Goal: Task Accomplishment & Management: Manage account settings

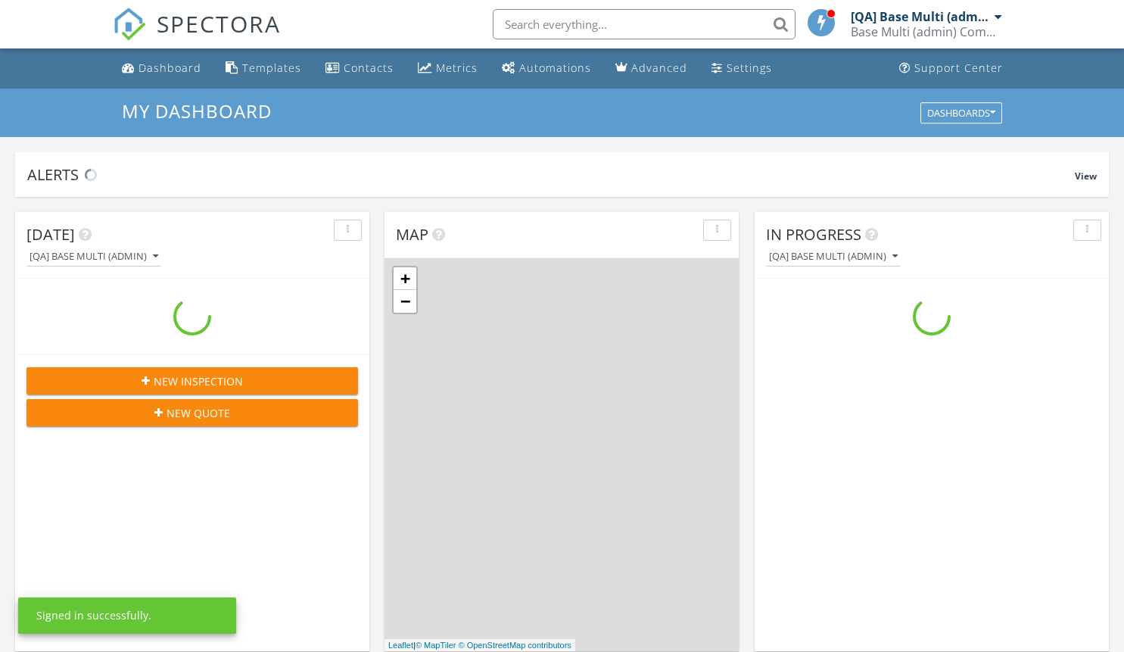
scroll to position [1401, 1148]
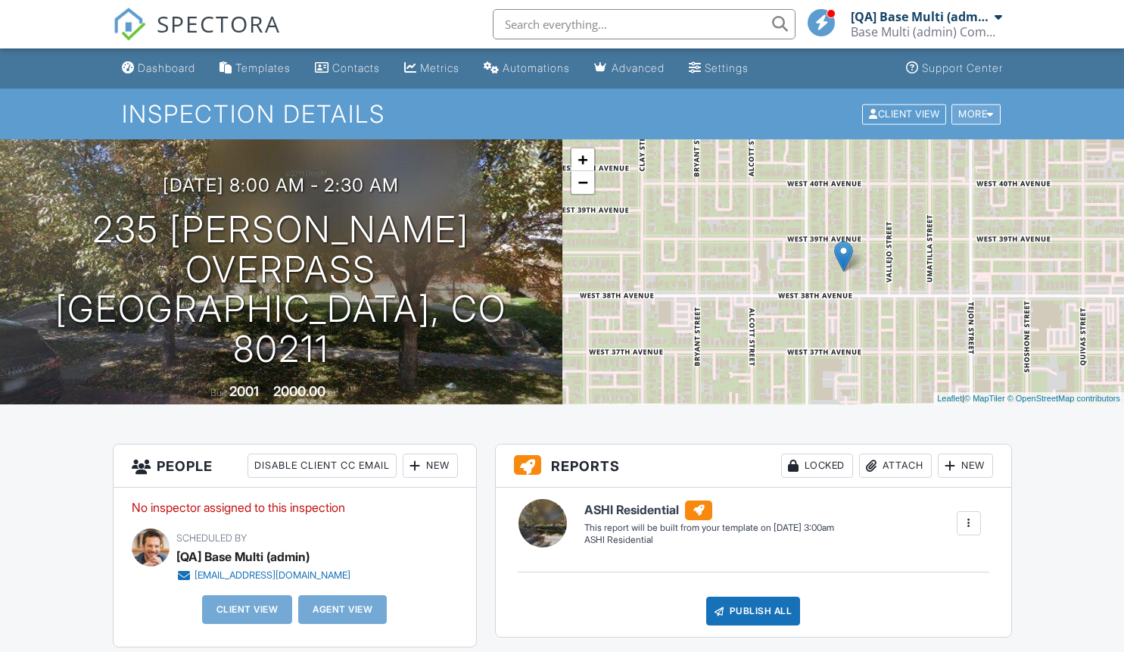
click at [973, 114] on div "More" at bounding box center [976, 114] width 49 height 20
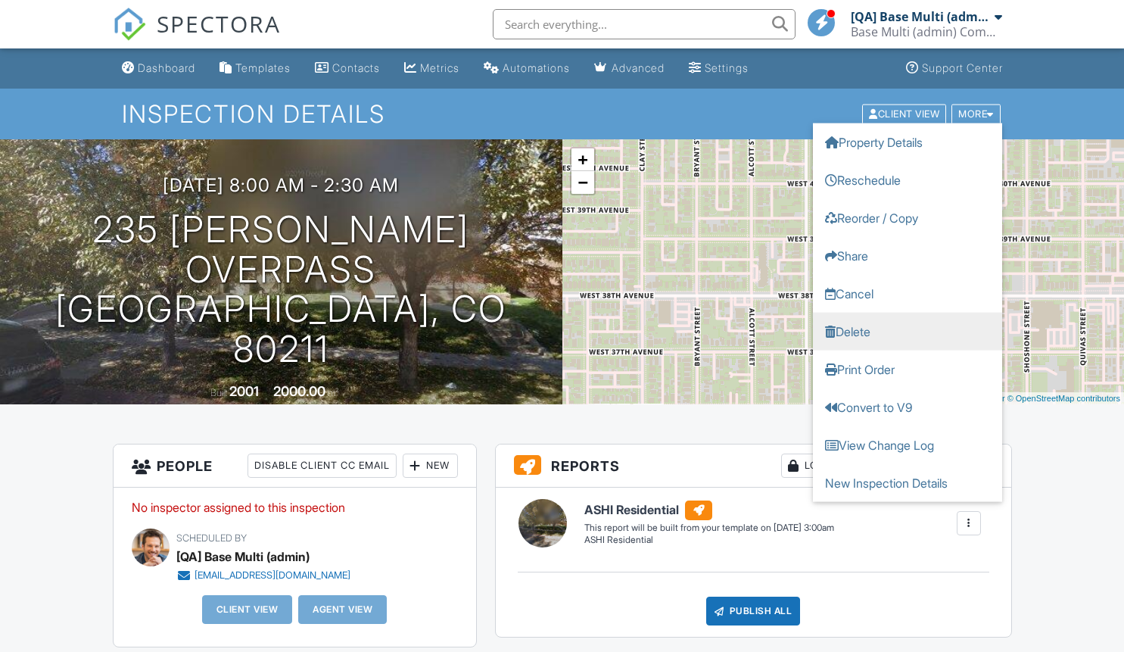
click at [907, 331] on link "Delete" at bounding box center [907, 331] width 189 height 38
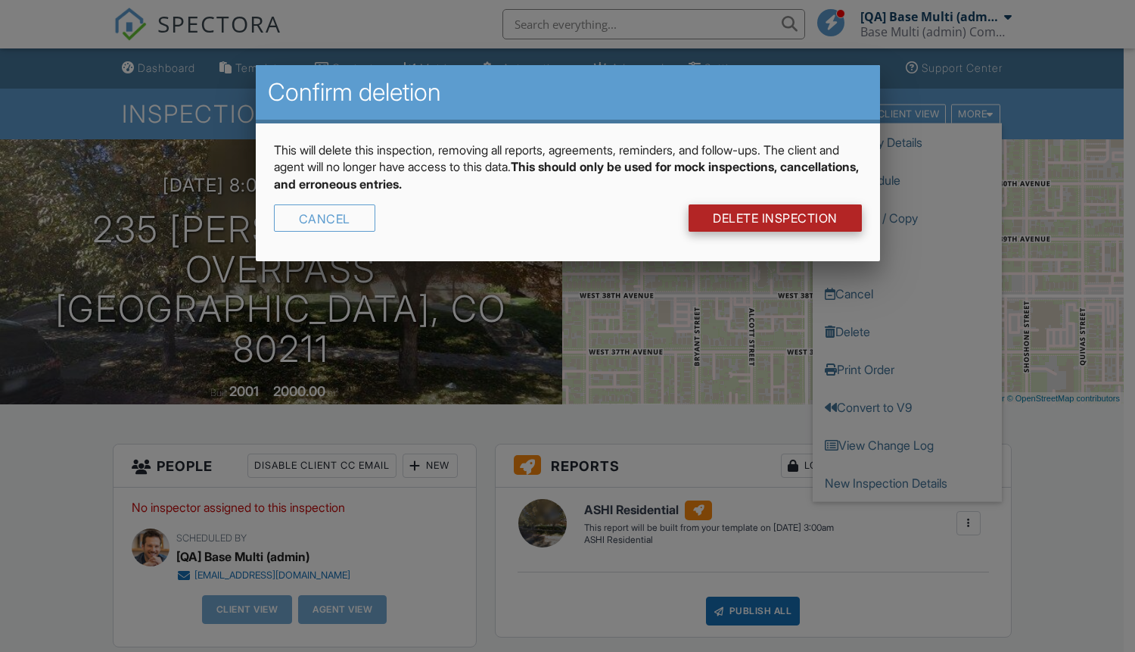
click at [774, 218] on link "DELETE Inspection" at bounding box center [775, 217] width 173 height 27
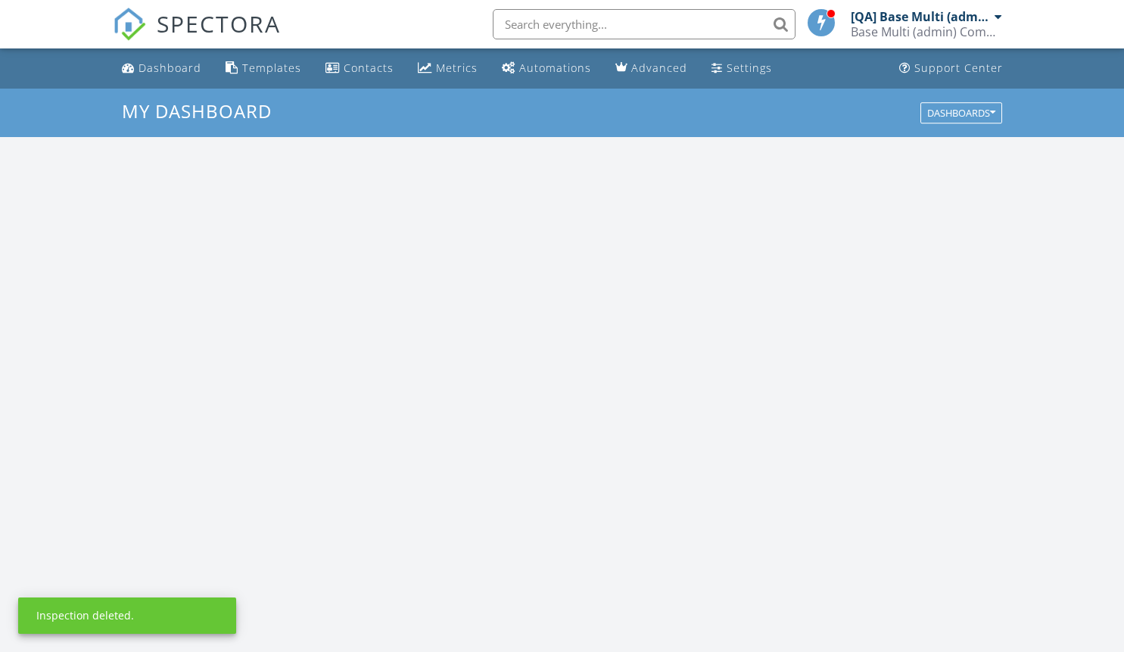
scroll to position [1401, 1148]
